Goal: Find specific page/section: Find specific page/section

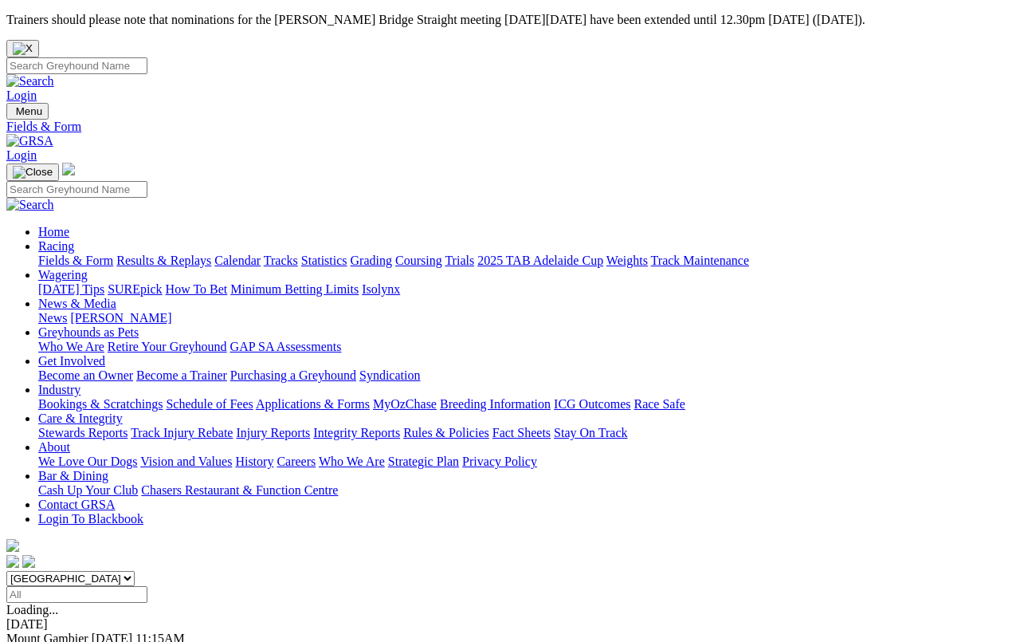
click at [135, 571] on select "South Australia New South Wales Northern Territory Queensland Tasmania Victoria…" at bounding box center [70, 578] width 128 height 15
select select "QLD"
click at [35, 641] on link "F" at bounding box center [31, 653] width 7 height 14
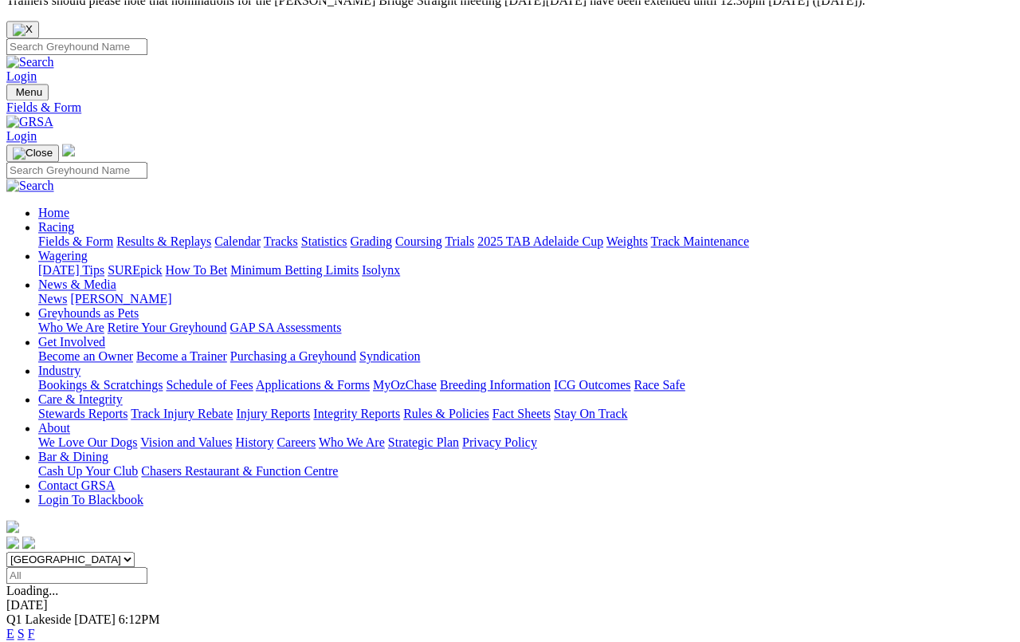
scroll to position [19, 0]
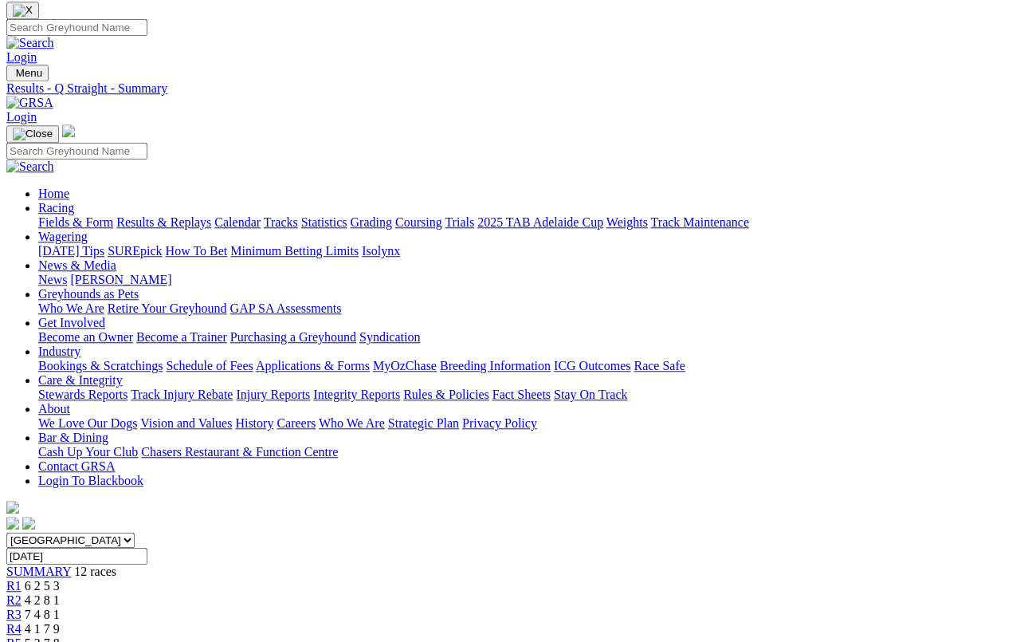
scroll to position [29, 0]
